Goal: Task Accomplishment & Management: Manage account settings

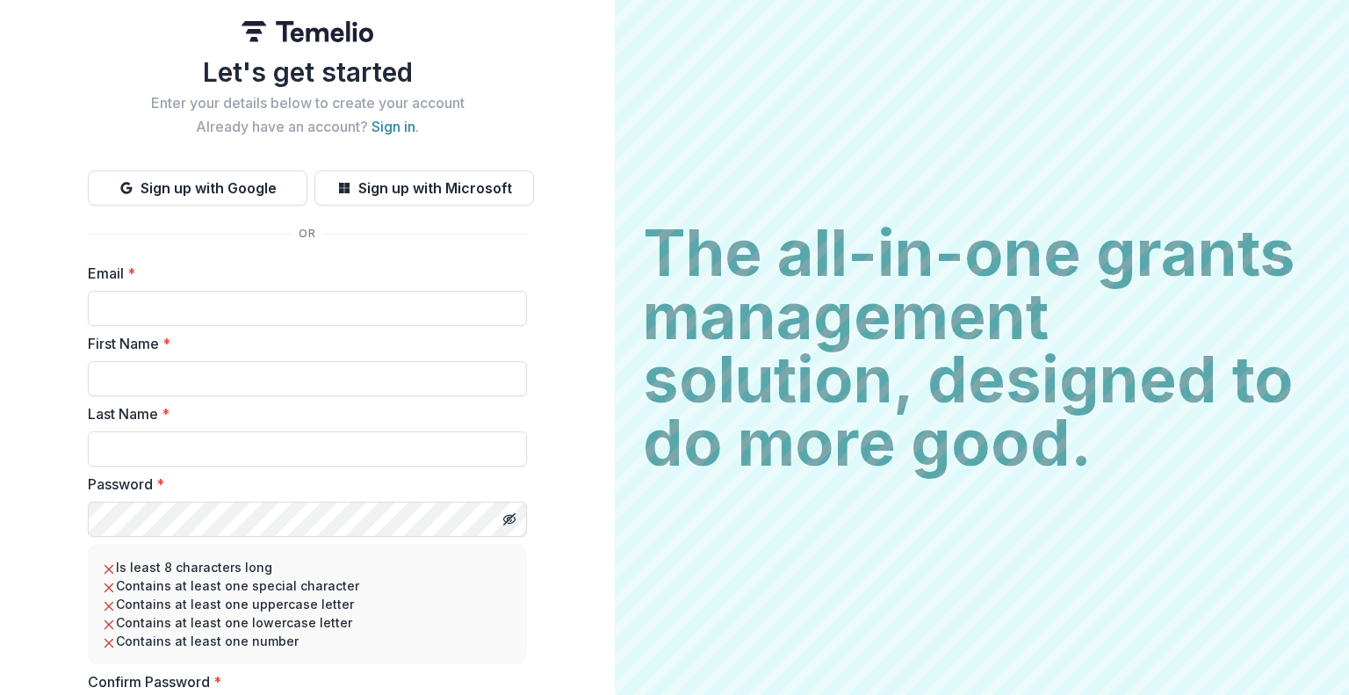
click at [486, 286] on div "Email *" at bounding box center [307, 294] width 439 height 63
click at [280, 37] on img at bounding box center [308, 31] width 132 height 21
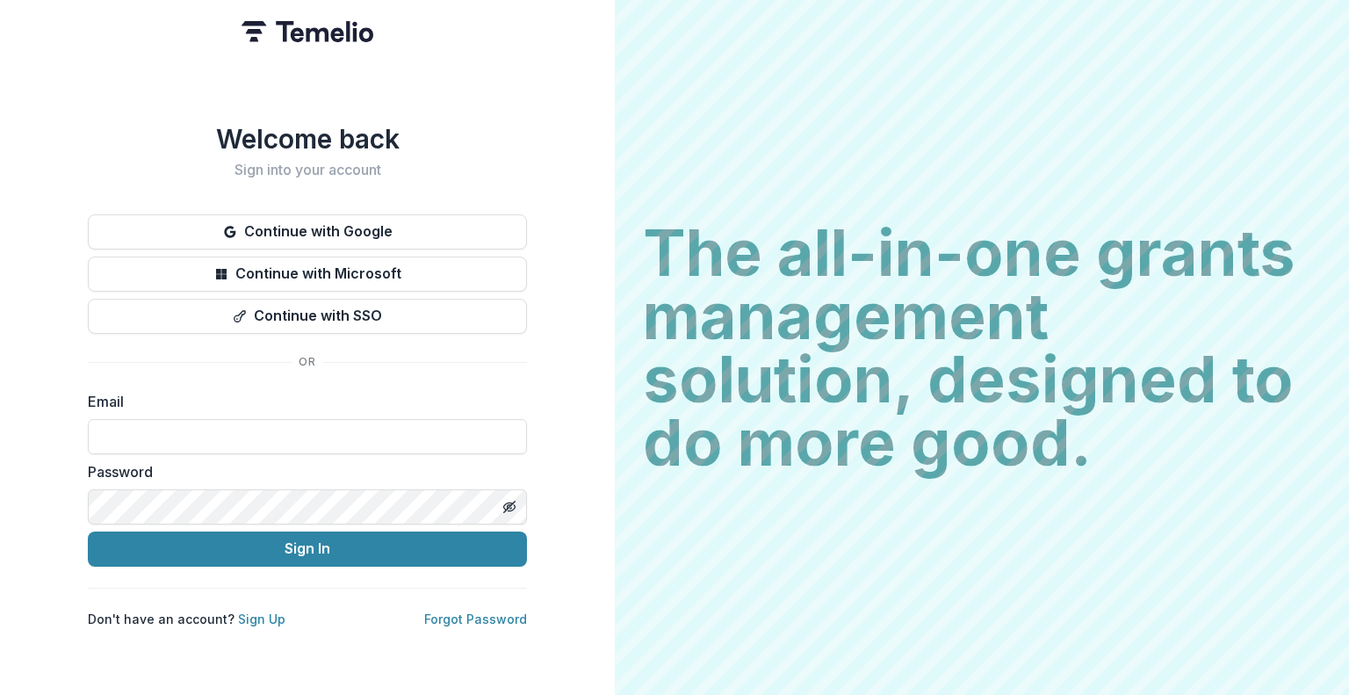
type input "**********"
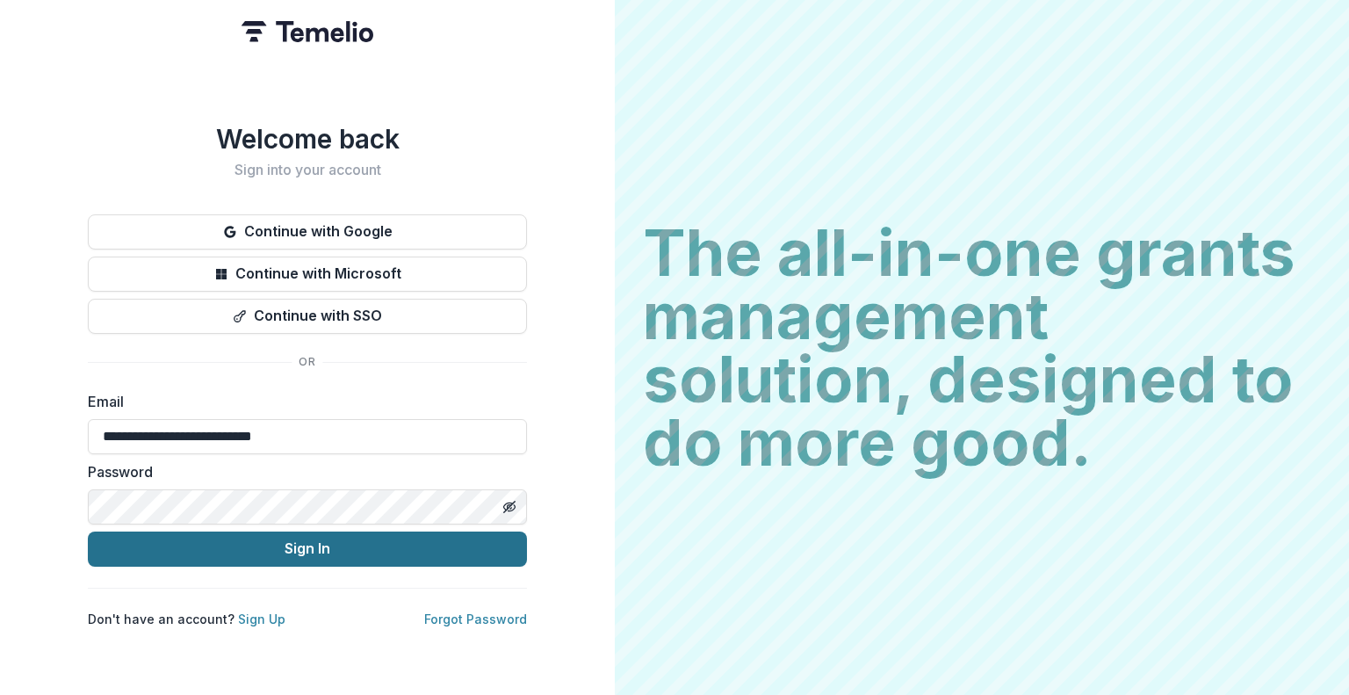
click at [240, 532] on button "Sign In" at bounding box center [307, 549] width 439 height 35
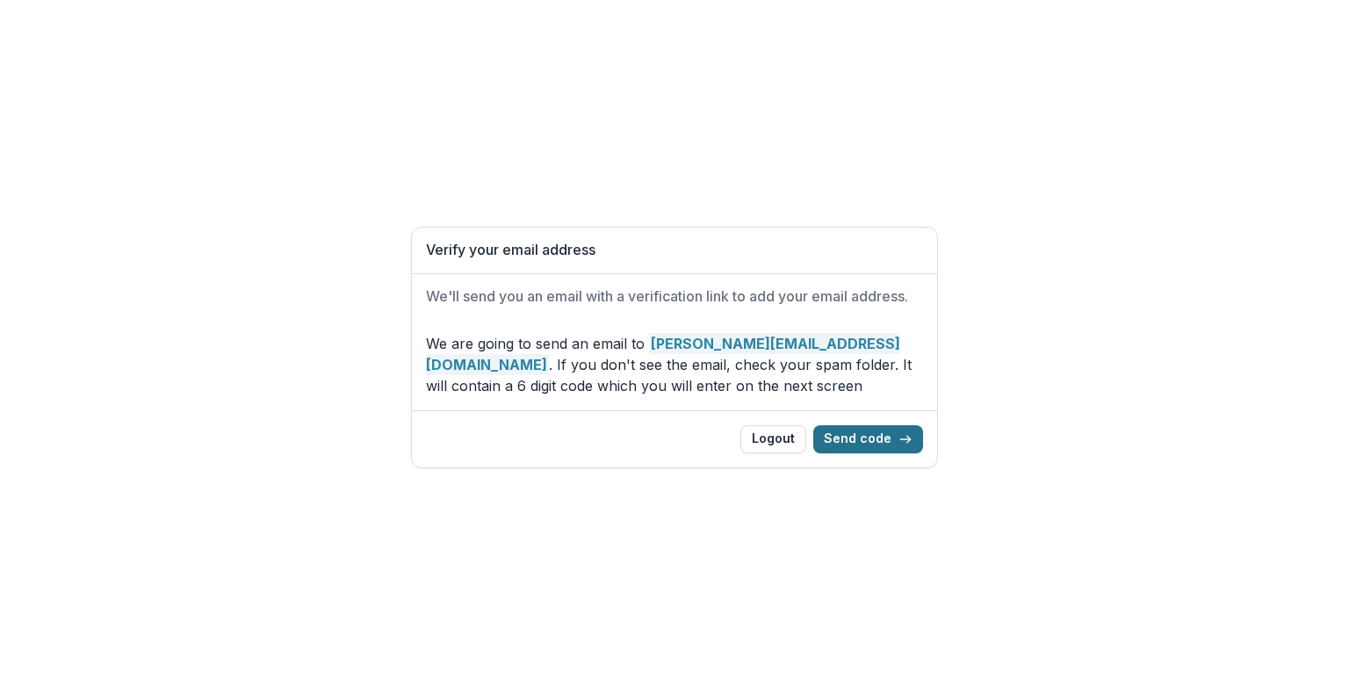
click at [865, 439] on button "Send code" at bounding box center [869, 439] width 110 height 28
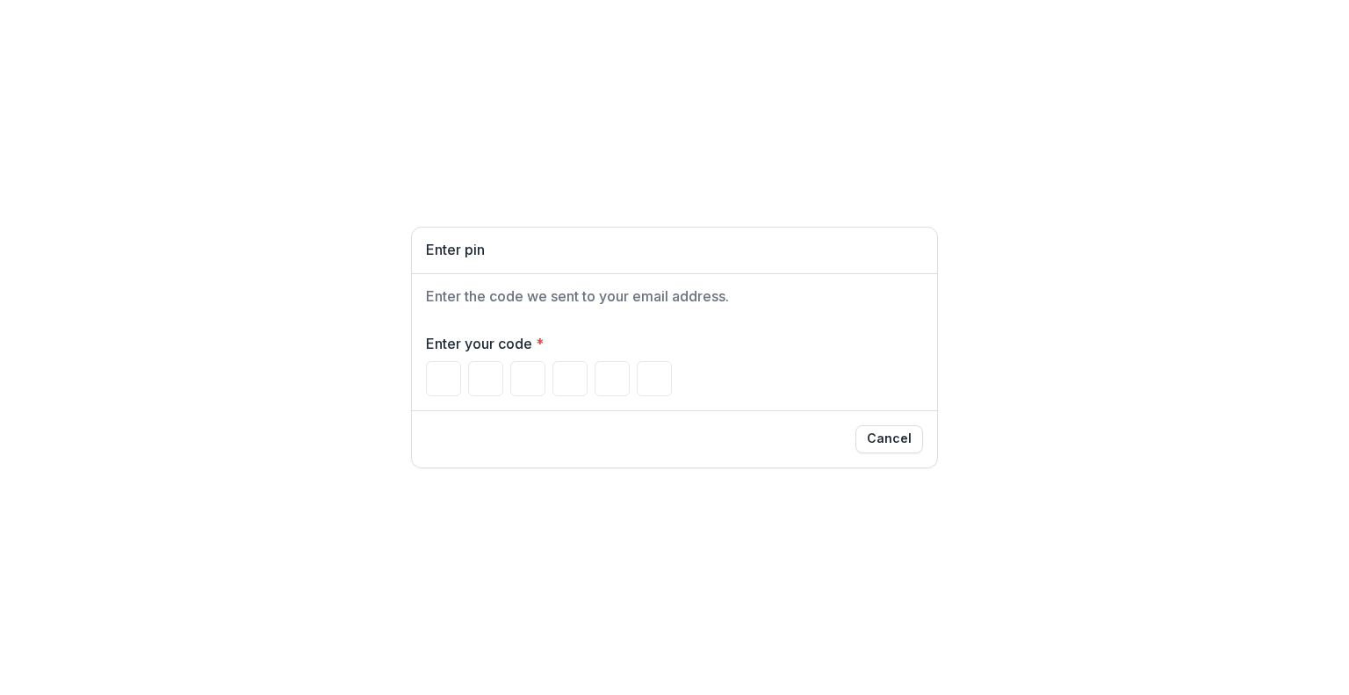
type input "*"
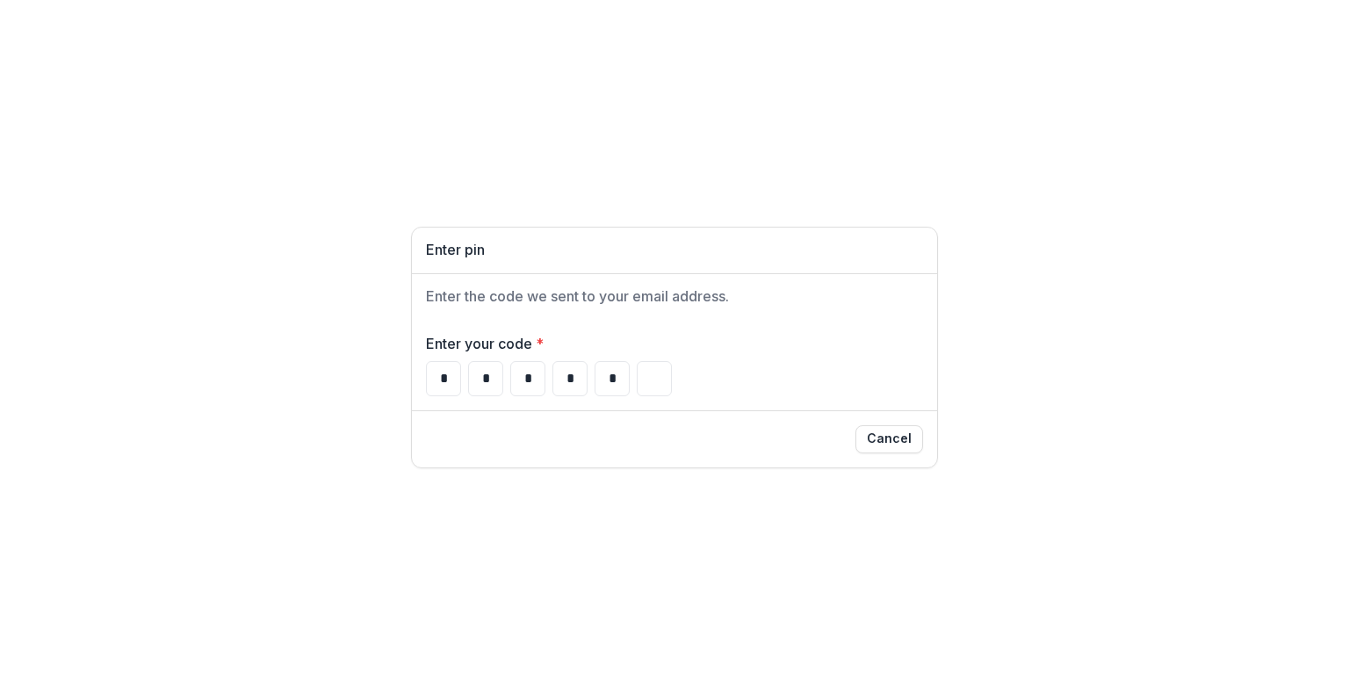
type input "*"
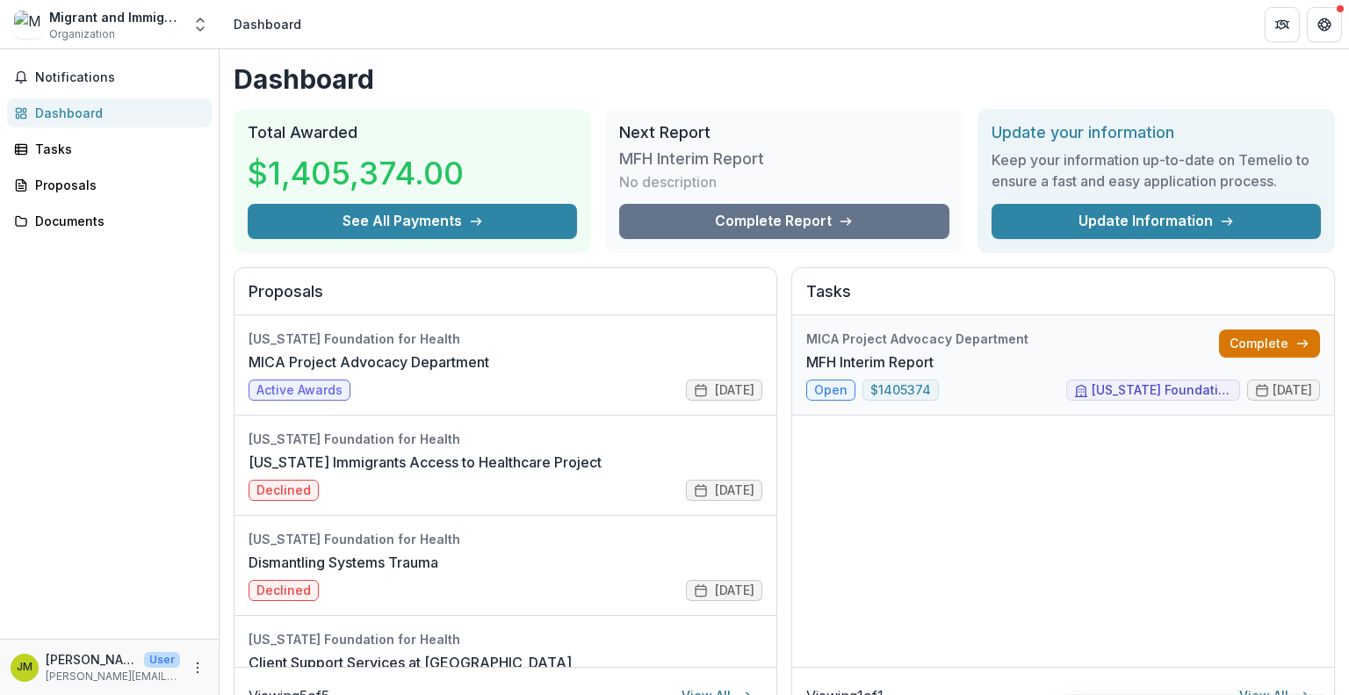
click at [1252, 347] on link "Complete" at bounding box center [1269, 343] width 101 height 28
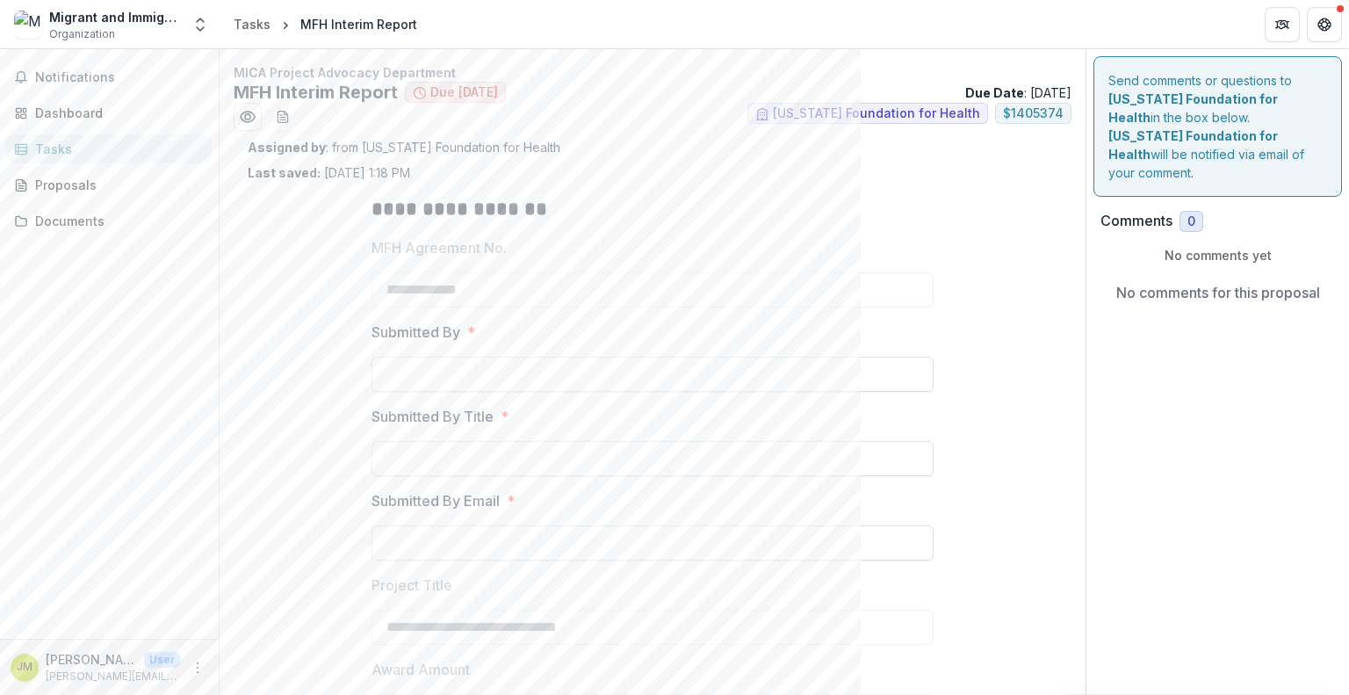
click at [298, 112] on ul "[US_STATE] Foundation for Health $ 1405374" at bounding box center [653, 117] width 838 height 28
click at [286, 111] on icon "download-word-button" at bounding box center [283, 117] width 14 height 14
click at [106, 399] on div "Notifications Dashboard Tasks Proposals Documents" at bounding box center [109, 343] width 219 height 589
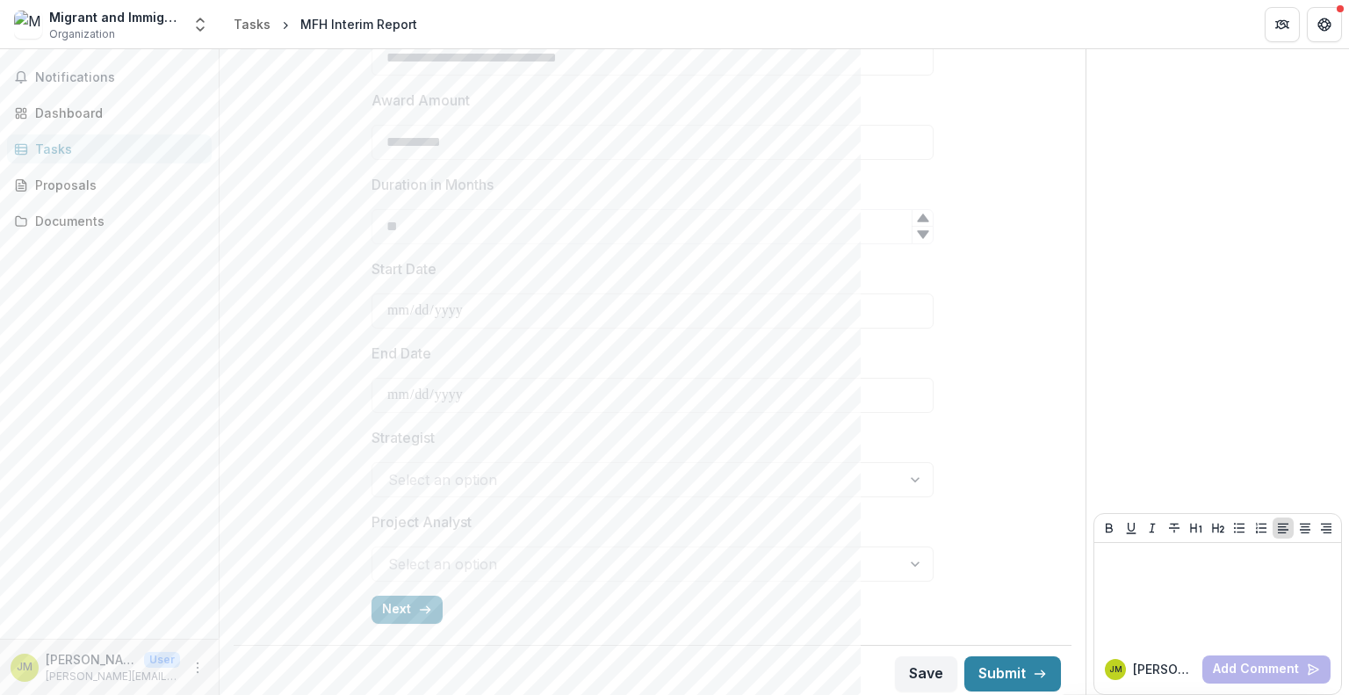
scroll to position [568, 0]
click at [410, 611] on button "Next" at bounding box center [407, 611] width 71 height 28
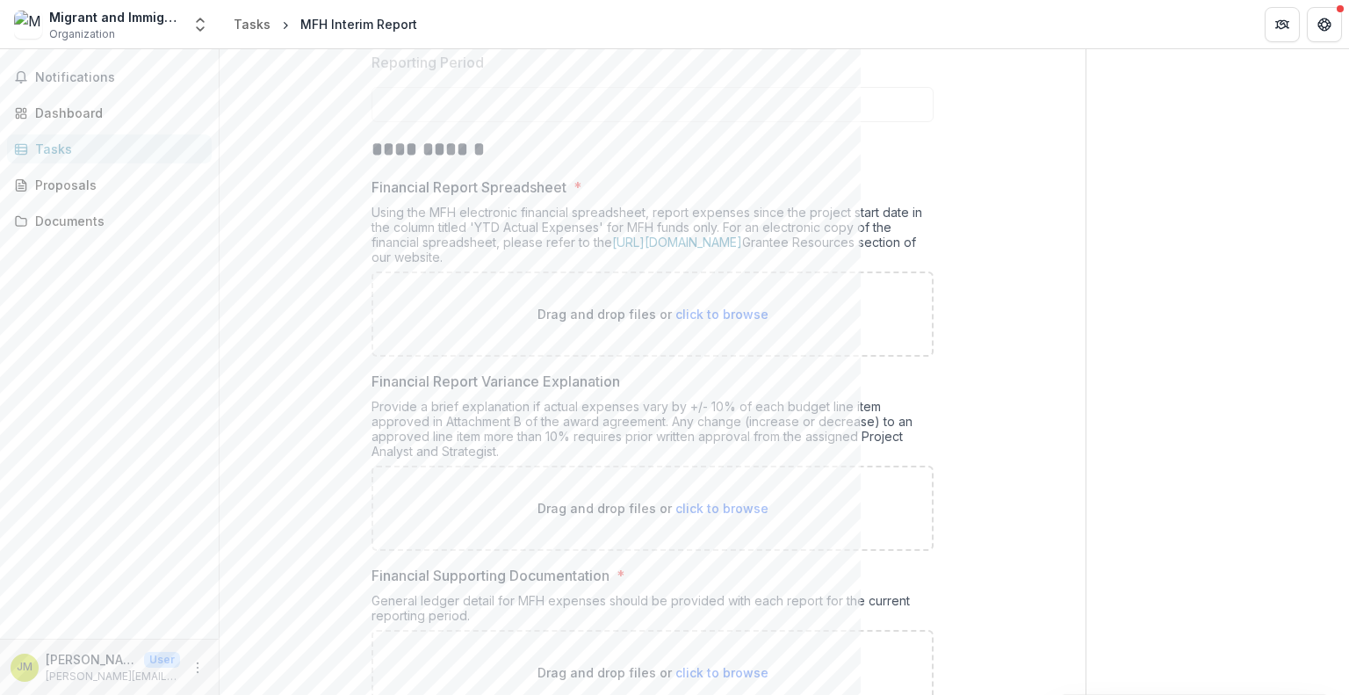
scroll to position [300, 0]
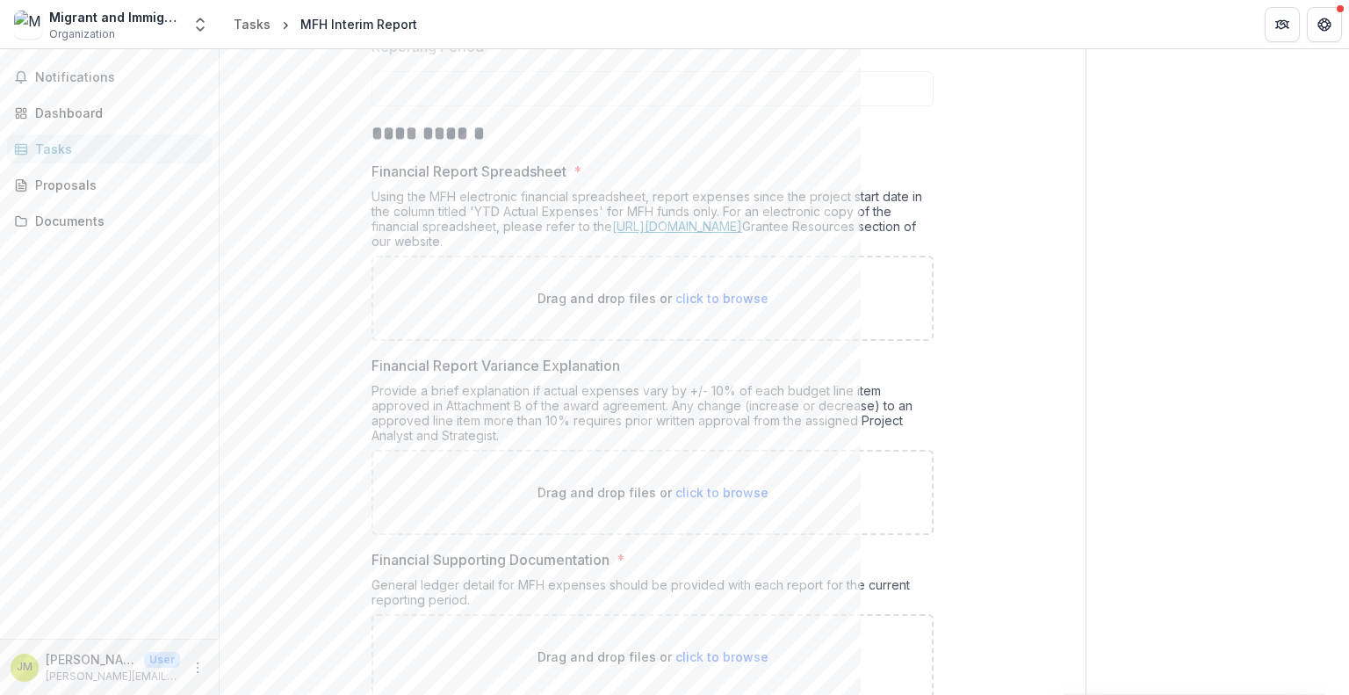
click at [669, 224] on link "[URL][DOMAIN_NAME]" at bounding box center [677, 226] width 130 height 15
drag, startPoint x: 674, startPoint y: 374, endPoint x: 668, endPoint y: 417, distance: 43.5
click at [668, 417] on div "Financial Report Variance Explanation Provide a brief explanation if actual exp…" at bounding box center [653, 445] width 562 height 180
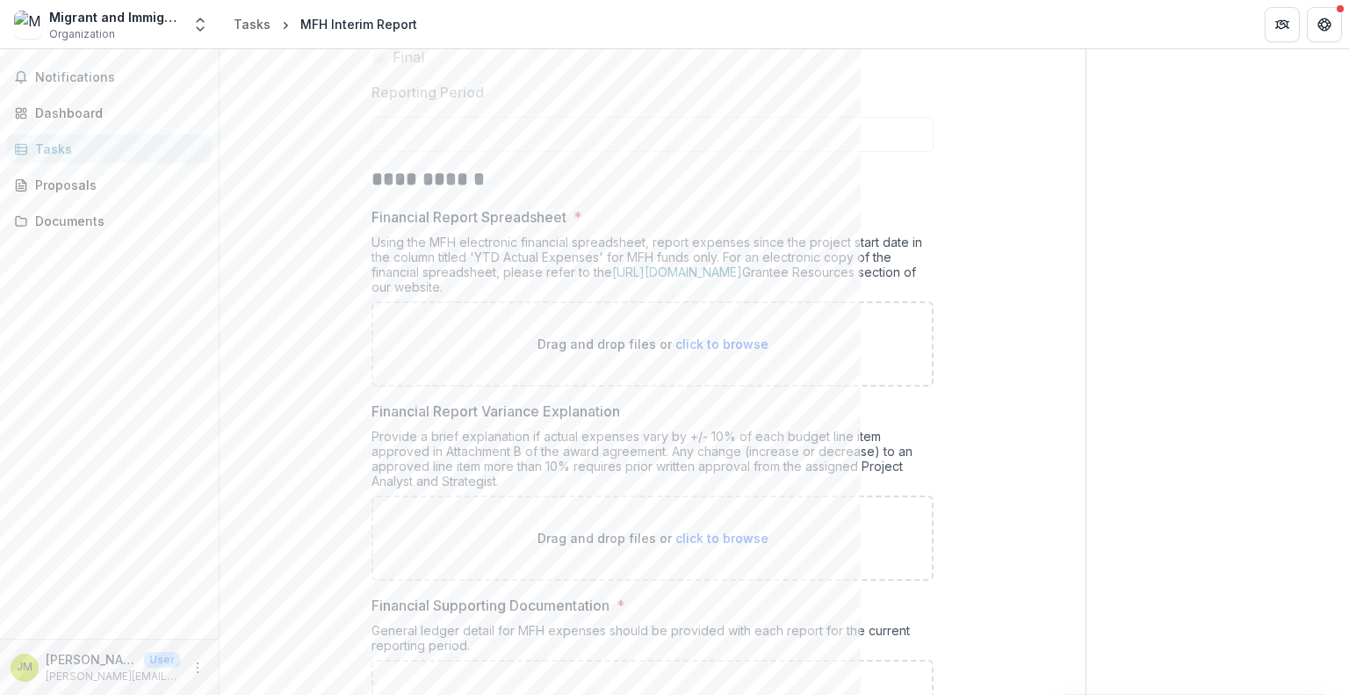
scroll to position [0, 0]
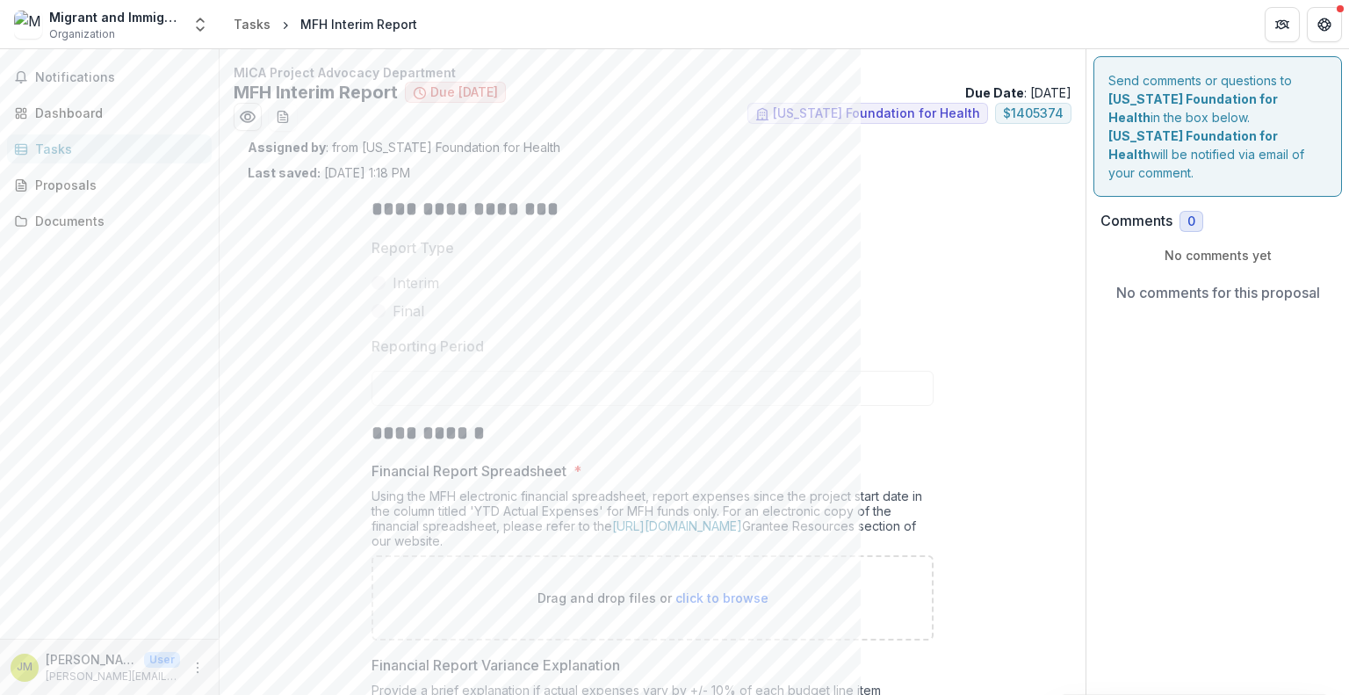
click at [97, 11] on div "Migrant and Immigrant Community Action Project" at bounding box center [115, 17] width 132 height 18
click at [64, 106] on div "Dashboard" at bounding box center [116, 113] width 163 height 18
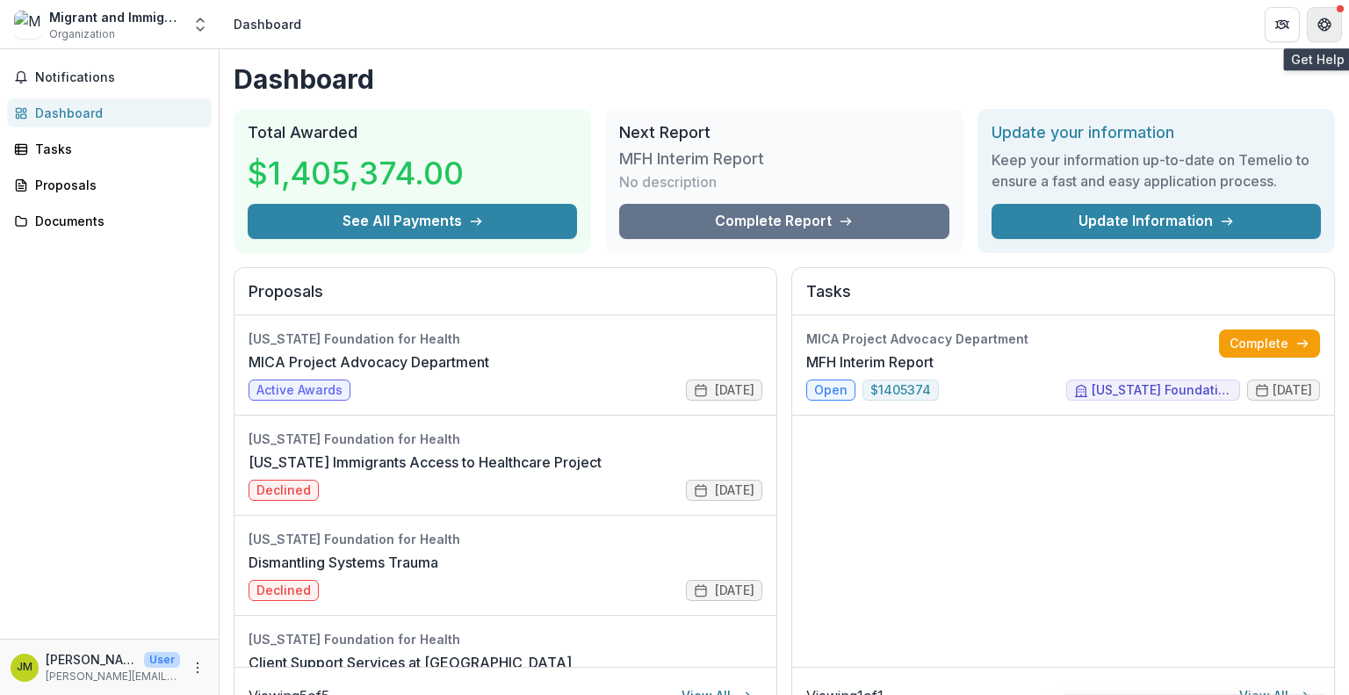
click at [1328, 18] on icon "Get Help" at bounding box center [1325, 25] width 14 height 14
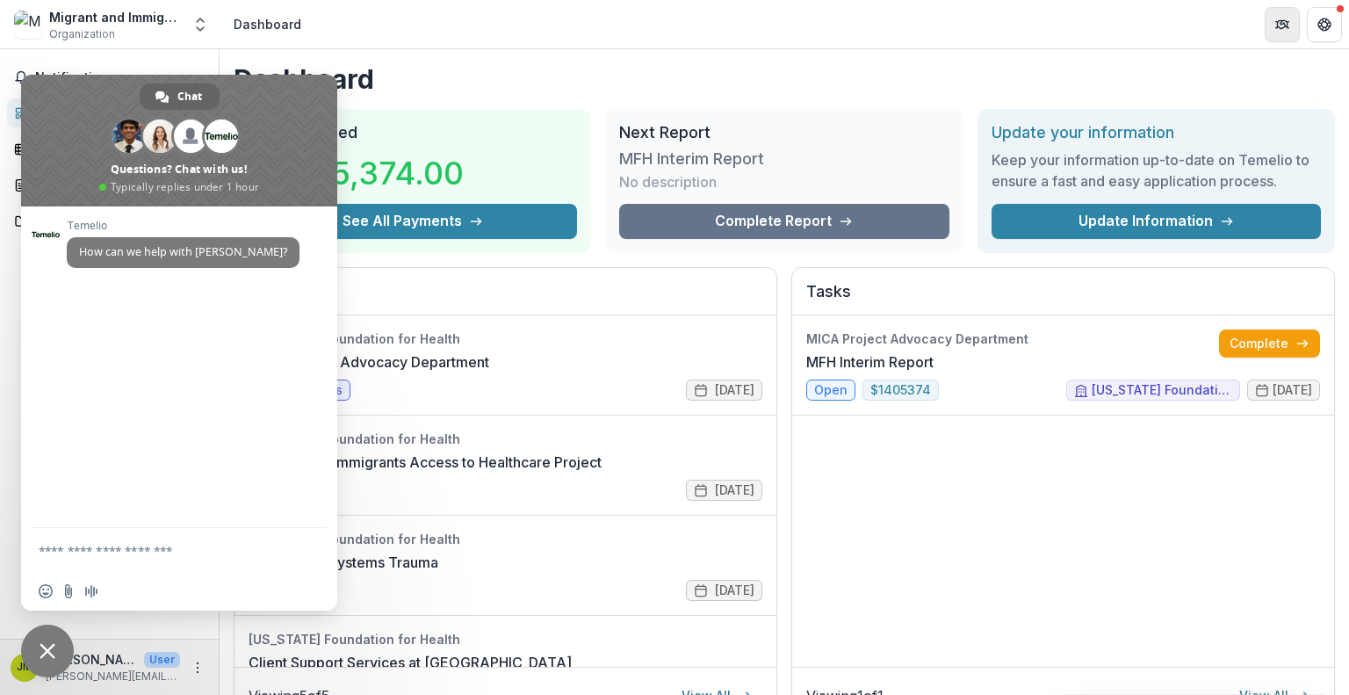
click at [1283, 20] on icon "Partners" at bounding box center [1283, 25] width 14 height 14
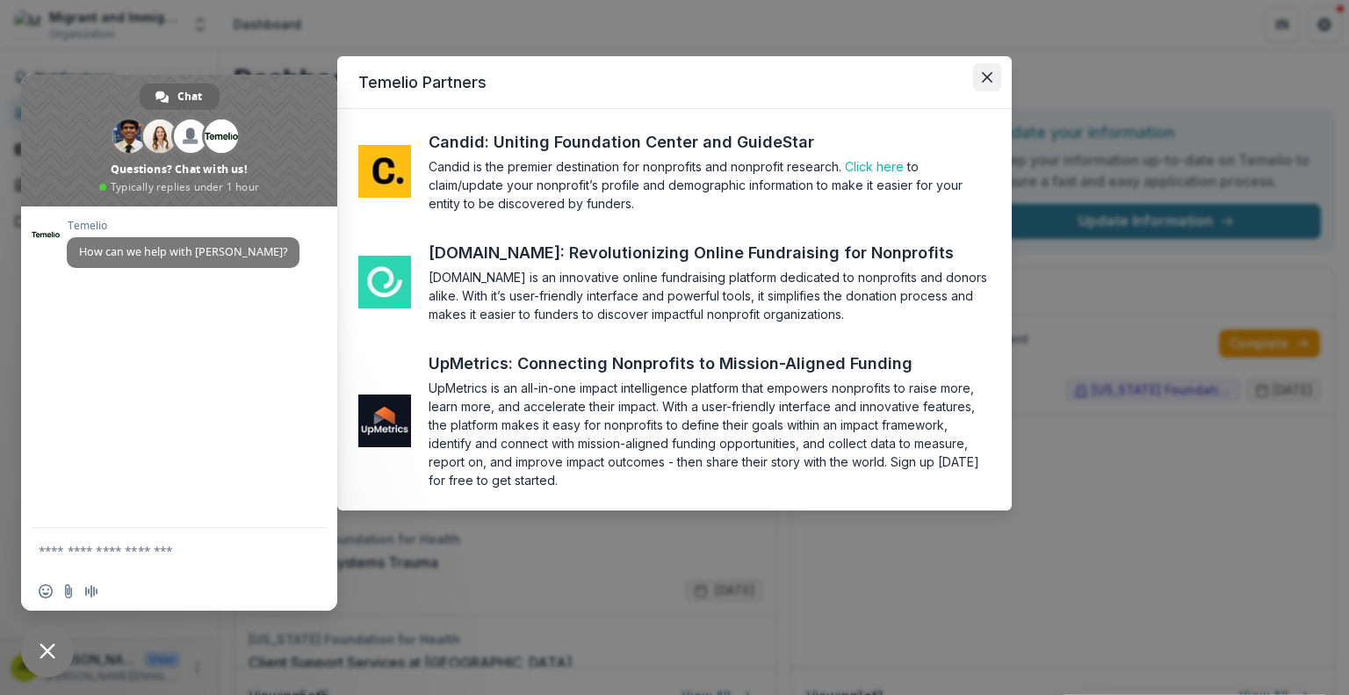
click at [982, 74] on icon "Close" at bounding box center [987, 77] width 11 height 11
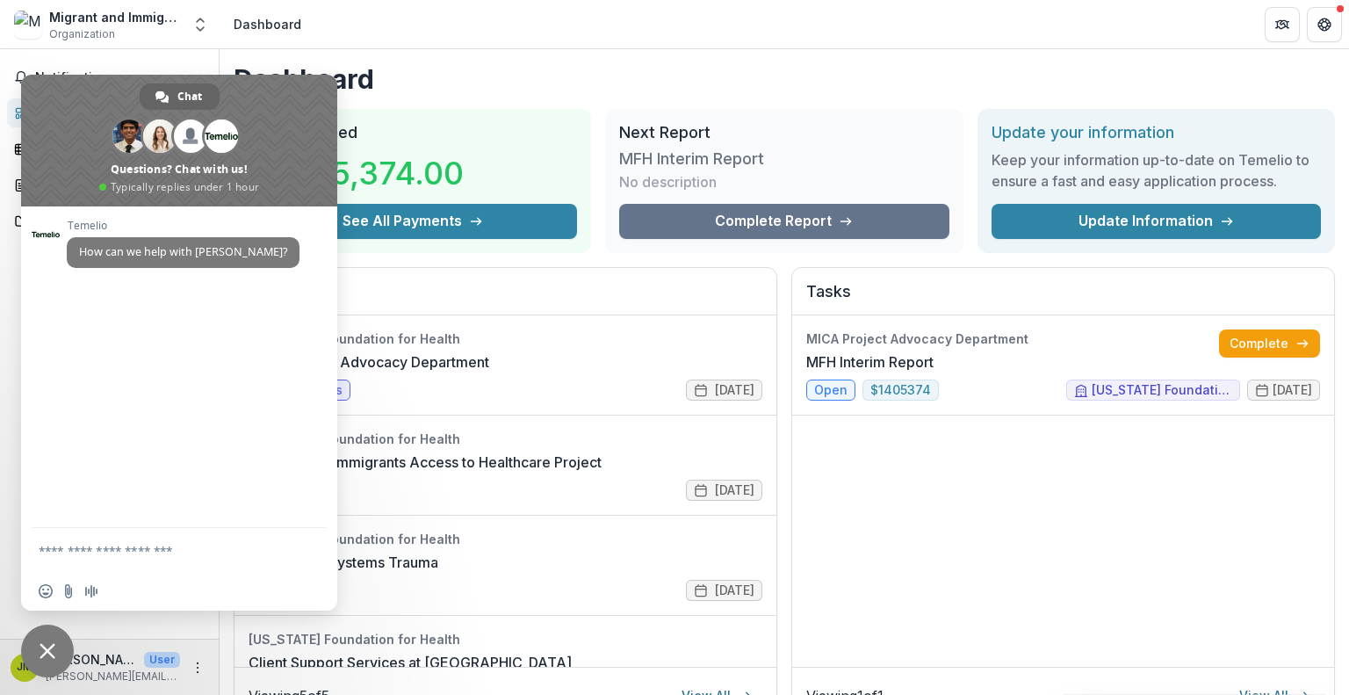
click at [876, 61] on div "Dashboard Total Awarded $1,405,374.00 See All Payments Next Report MFH Interim …" at bounding box center [785, 626] width 1130 height 1155
click at [39, 625] on div "Notifications Dashboard Tasks Proposals Documents" at bounding box center [109, 343] width 219 height 589
click at [36, 645] on span "Close chat" at bounding box center [47, 651] width 53 height 53
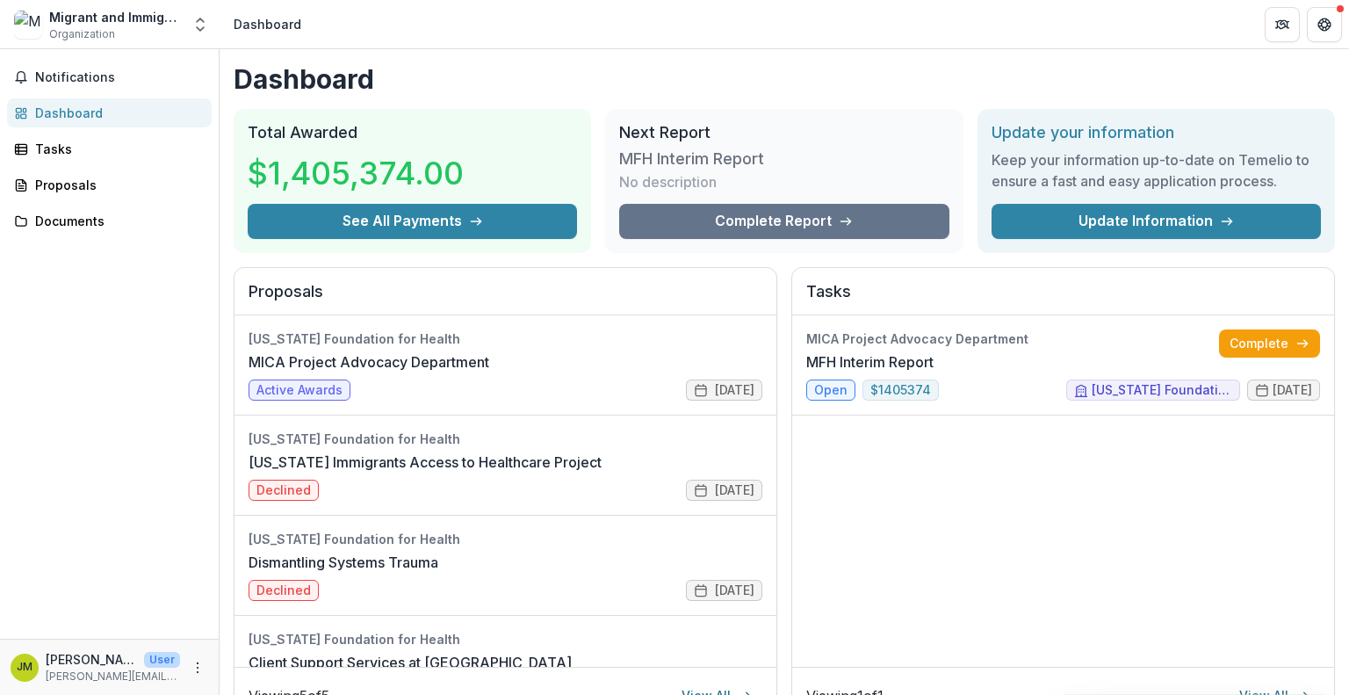
click at [210, 657] on div "[PERSON_NAME] User [PERSON_NAME][EMAIL_ADDRESS][DOMAIN_NAME]" at bounding box center [109, 667] width 219 height 56
click at [202, 669] on icon "More" at bounding box center [198, 668] width 14 height 14
click at [259, 667] on button "Logout" at bounding box center [314, 659] width 188 height 29
